Goal: Register for event/course

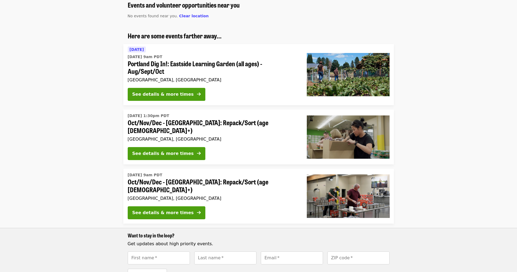
scroll to position [49, 0]
click at [161, 210] on div "See details & more times" at bounding box center [162, 213] width 61 height 6
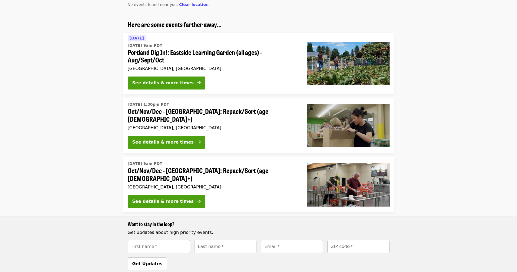
scroll to position [67, 0]
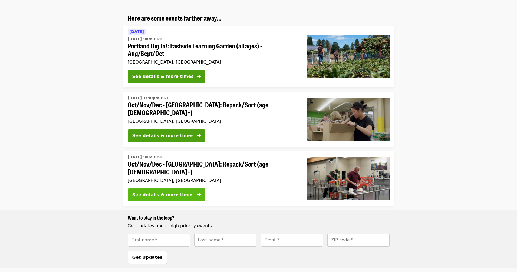
click at [169, 192] on div "See details & more times" at bounding box center [162, 195] width 61 height 6
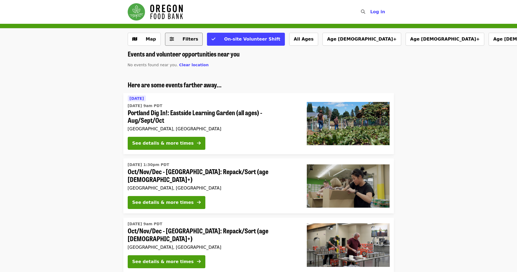
click at [187, 39] on span "Filters" at bounding box center [191, 39] width 16 height 5
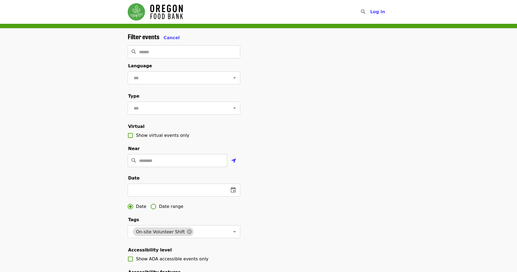
click at [178, 161] on input "Location" at bounding box center [183, 160] width 88 height 13
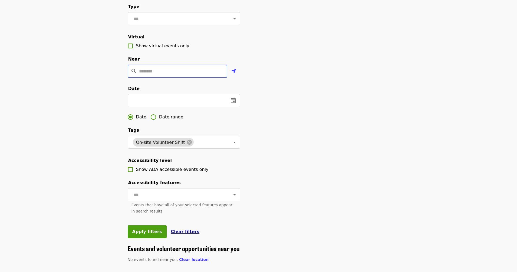
scroll to position [89, 0]
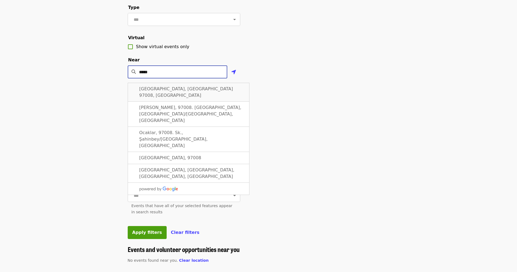
click at [168, 90] on span "Beaverton, OR 97008, USA" at bounding box center [186, 92] width 94 height 12
type input "**********"
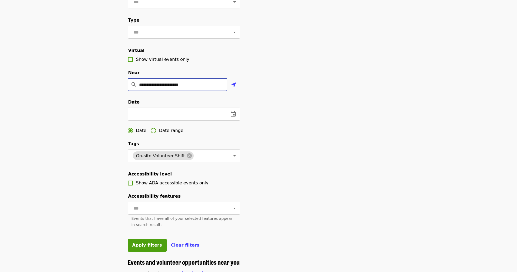
scroll to position [71, 0]
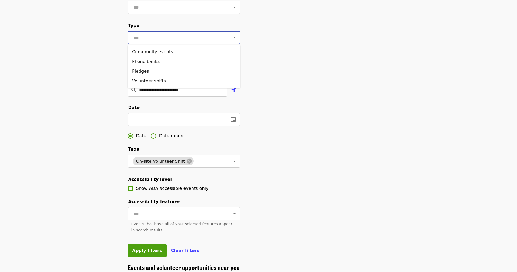
click at [200, 40] on input "text" at bounding box center [177, 37] width 91 height 10
click at [151, 83] on li "Volunteer shifts" at bounding box center [184, 81] width 113 height 10
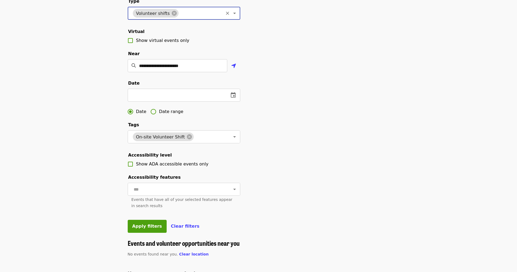
scroll to position [96, 0]
click at [146, 228] on button "Apply filters" at bounding box center [147, 226] width 39 height 13
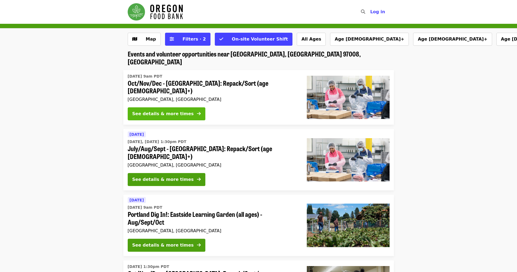
click at [182, 111] on div "See details & more times" at bounding box center [162, 114] width 61 height 6
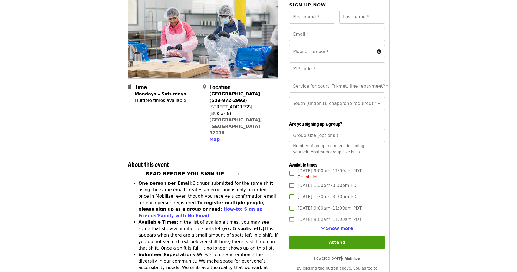
scroll to position [75, 0]
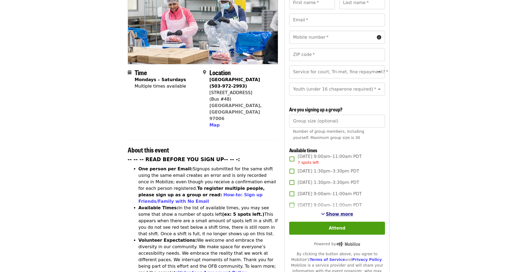
click at [340, 212] on span "Show more" at bounding box center [339, 214] width 27 height 5
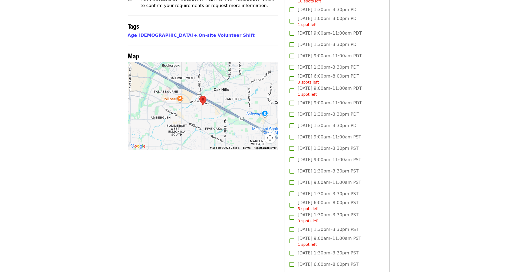
scroll to position [436, 0]
click at [307, 242] on span "1 spot left" at bounding box center [307, 244] width 19 height 4
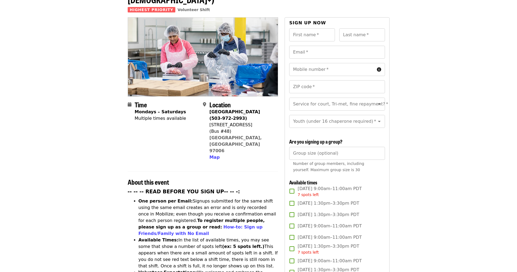
scroll to position [14, 0]
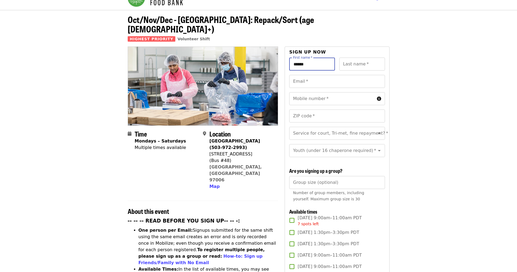
type input "******"
type input "*****"
type input "**********"
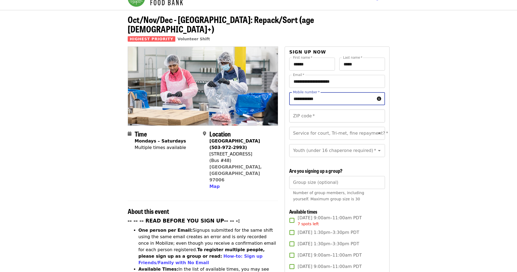
type input "**********"
type input "*****"
click at [308, 144] on div "Youth (under 16 chaperone required)   * Youth (under 16 chaperone required) *" at bounding box center [337, 150] width 96 height 13
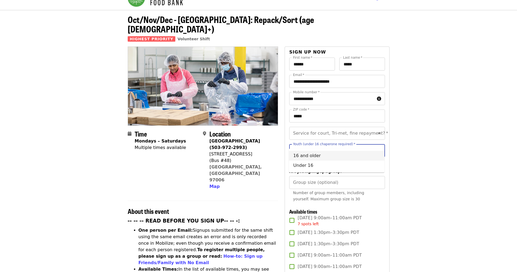
click at [307, 156] on li "16 and older" at bounding box center [337, 156] width 96 height 10
type input "**********"
click at [372, 148] on icon "Clear" at bounding box center [372, 150] width 5 height 5
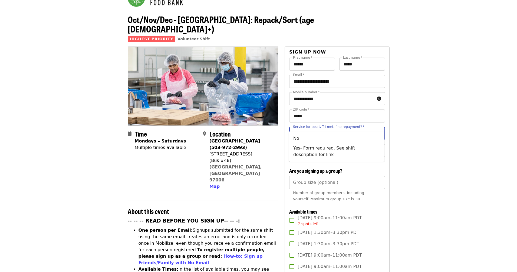
click at [350, 127] on div "Service for court, Tri-met, fine repayment?   * Service for court, Tri-met, fin…" at bounding box center [337, 133] width 96 height 13
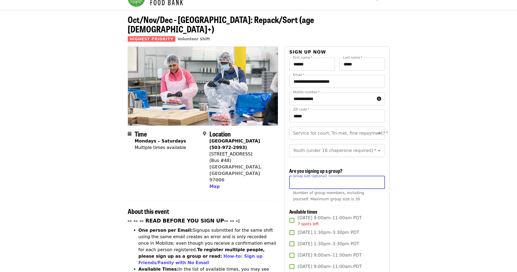
click at [358, 176] on input "Group size (optional)" at bounding box center [337, 182] width 96 height 13
type input "*"
click at [378, 176] on input "*" at bounding box center [337, 182] width 96 height 13
type input "*"
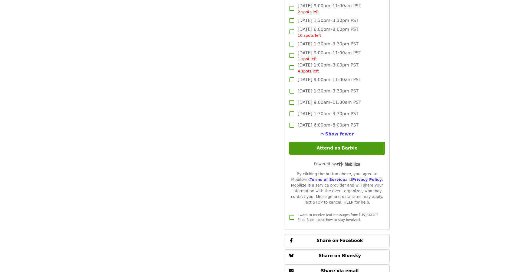
scroll to position [1195, 0]
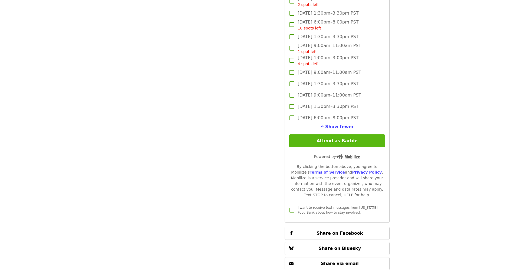
click at [361, 135] on button "Attend as Barbie" at bounding box center [337, 141] width 96 height 13
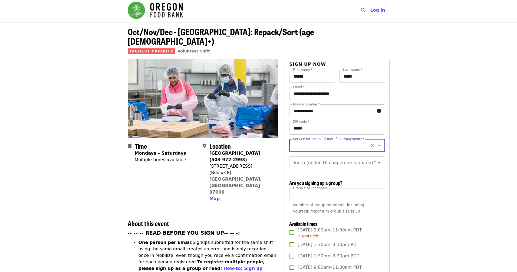
click at [381, 142] on icon "Open" at bounding box center [379, 145] width 6 height 6
click at [293, 151] on li "No" at bounding box center [337, 151] width 96 height 10
type input "**"
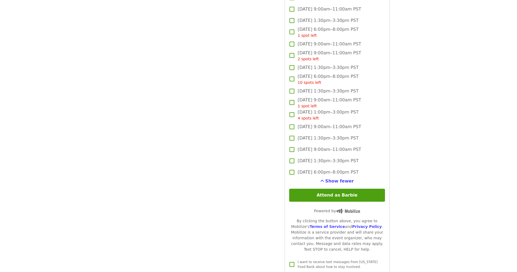
scroll to position [1220, 0]
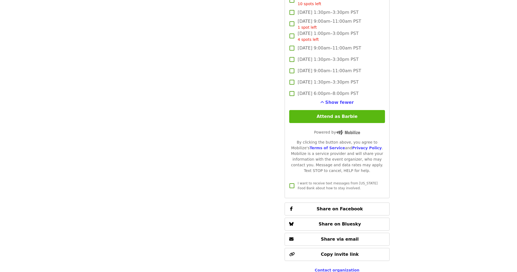
click at [361, 110] on button "Attend as Barbie" at bounding box center [337, 116] width 96 height 13
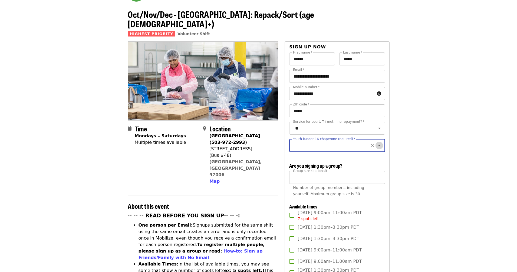
click at [379, 145] on icon "Open" at bounding box center [379, 145] width 3 height 1
click at [317, 150] on li "16 and older" at bounding box center [337, 151] width 96 height 10
type input "**********"
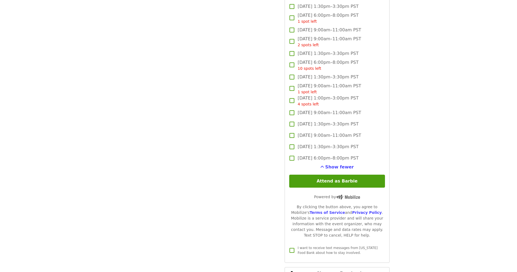
scroll to position [1266, 0]
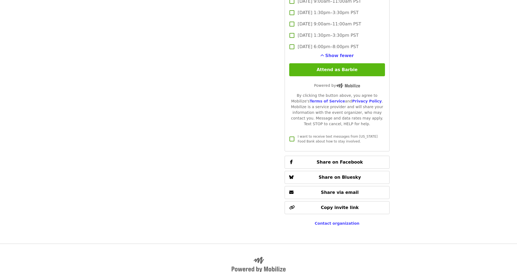
click at [365, 63] on button "Attend as Barbie" at bounding box center [337, 69] width 96 height 13
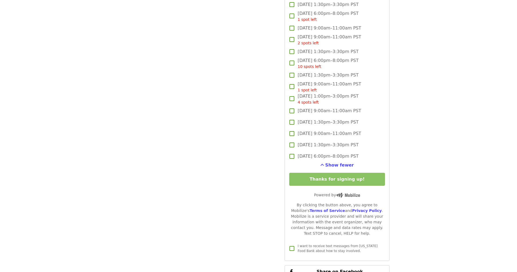
scroll to position [1157, 0]
